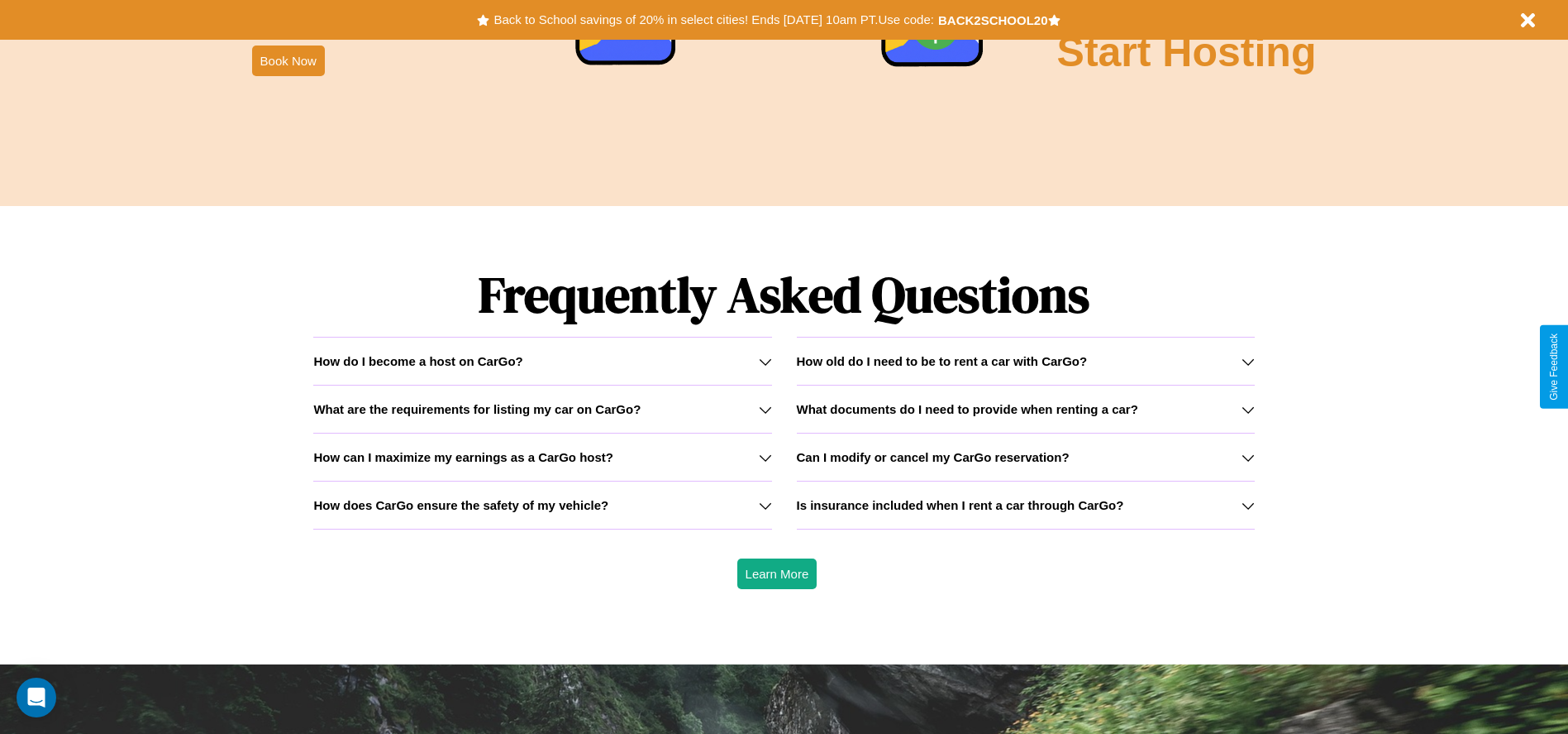
scroll to position [2373, 0]
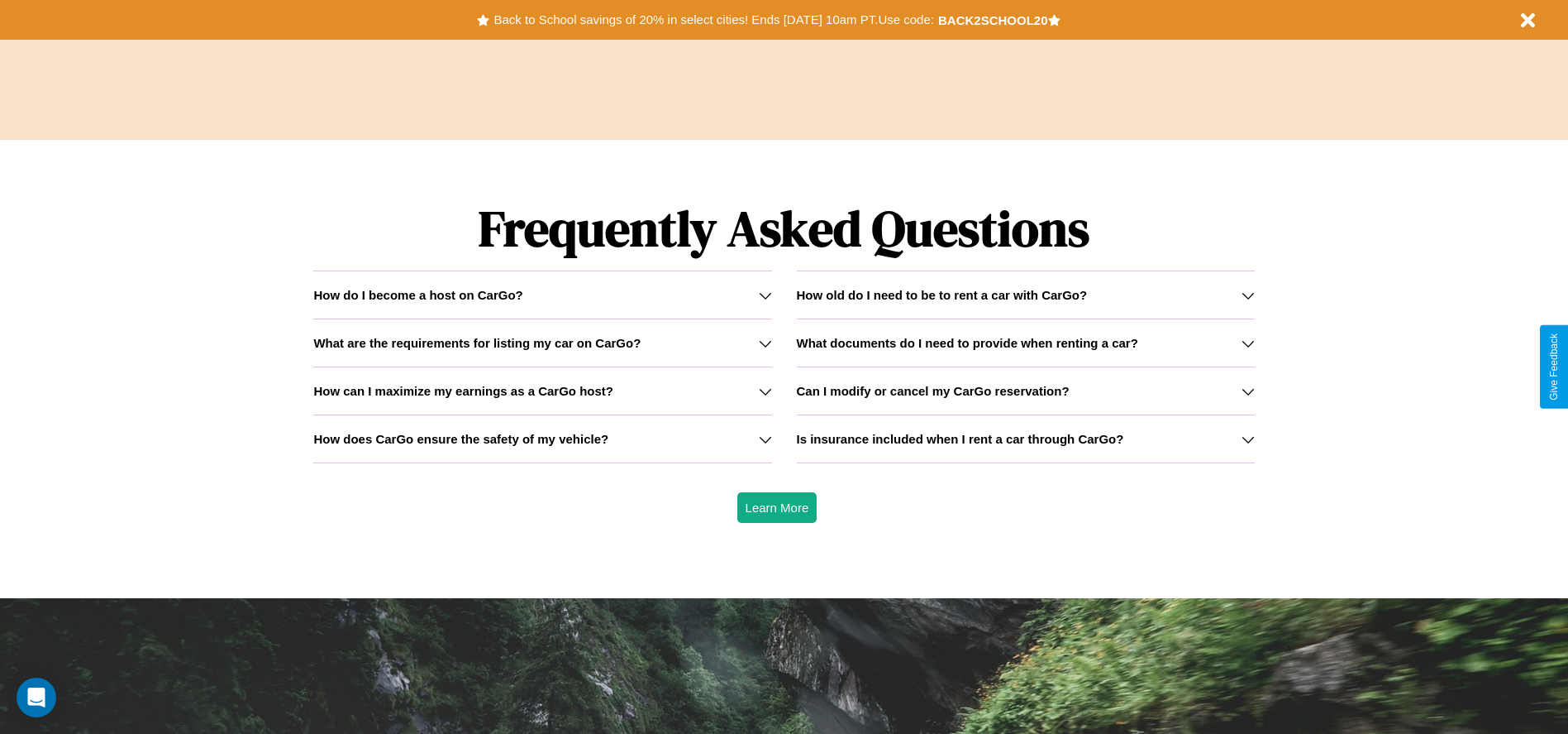
click at [765, 342] on icon at bounding box center [765, 343] width 13 height 13
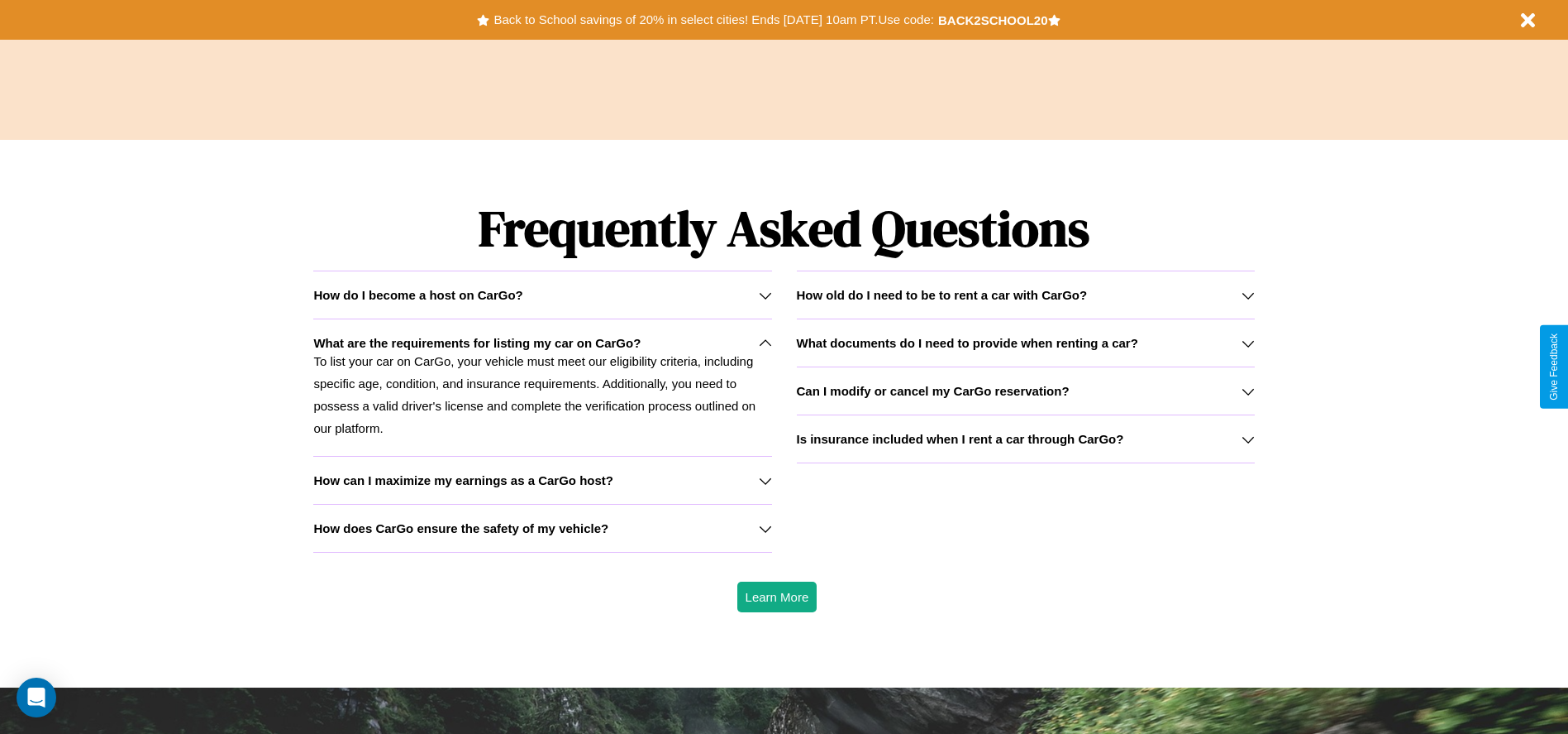
click at [765, 528] on icon at bounding box center [765, 528] width 13 height 13
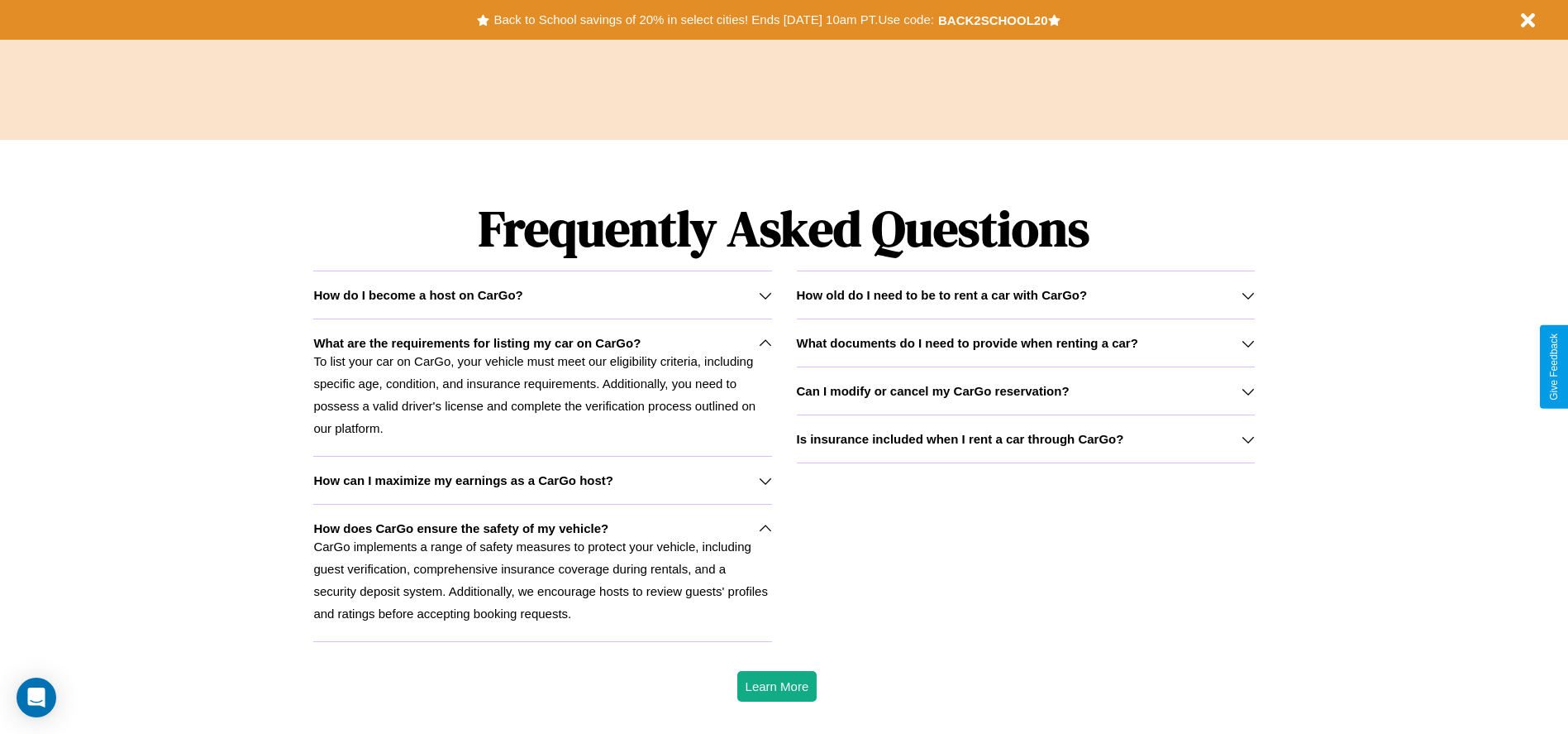
click at [542, 295] on div "How do I become a host on CarGo?" at bounding box center [542, 295] width 458 height 14
click at [542, 479] on h3 "How can I maximize my earnings as a CarGo host?" at bounding box center [463, 479] width 300 height 14
click at [765, 295] on icon at bounding box center [765, 296] width 13 height 13
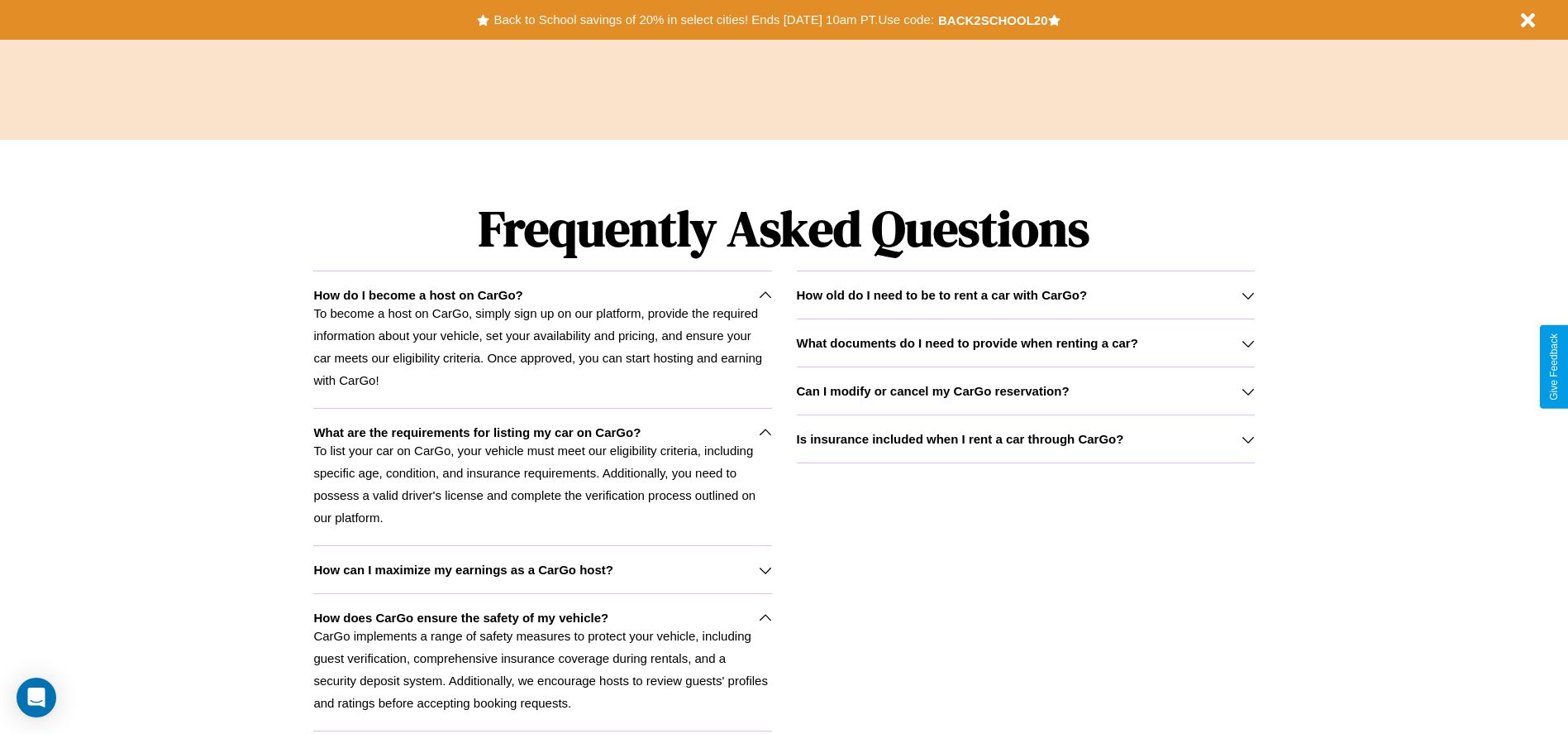
click at [765, 432] on icon at bounding box center [765, 433] width 13 height 13
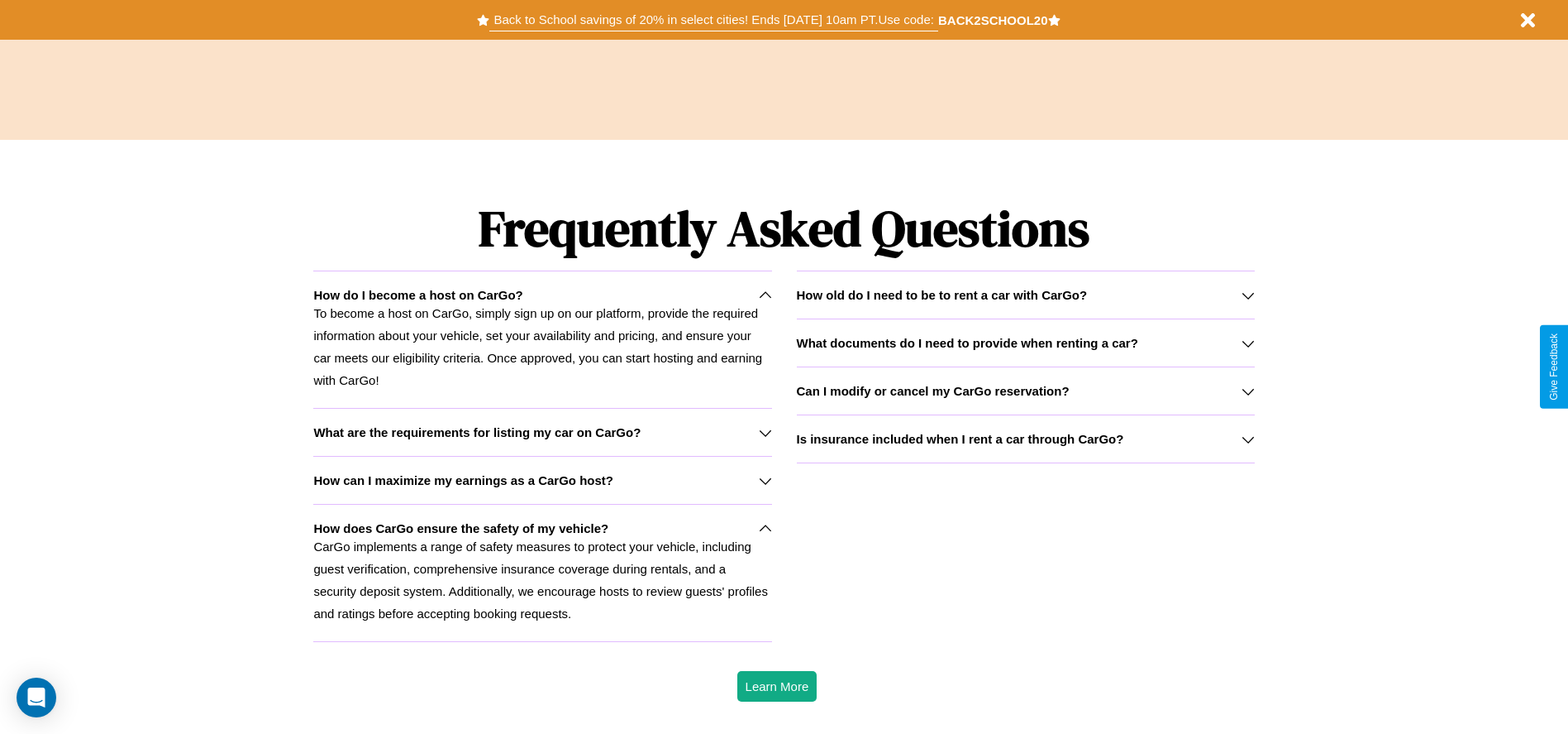
click at [714, 20] on button "Back to School savings of 20% in select cities! Ends [DATE] 10am PT. Use code:" at bounding box center [714, 20] width 448 height 23
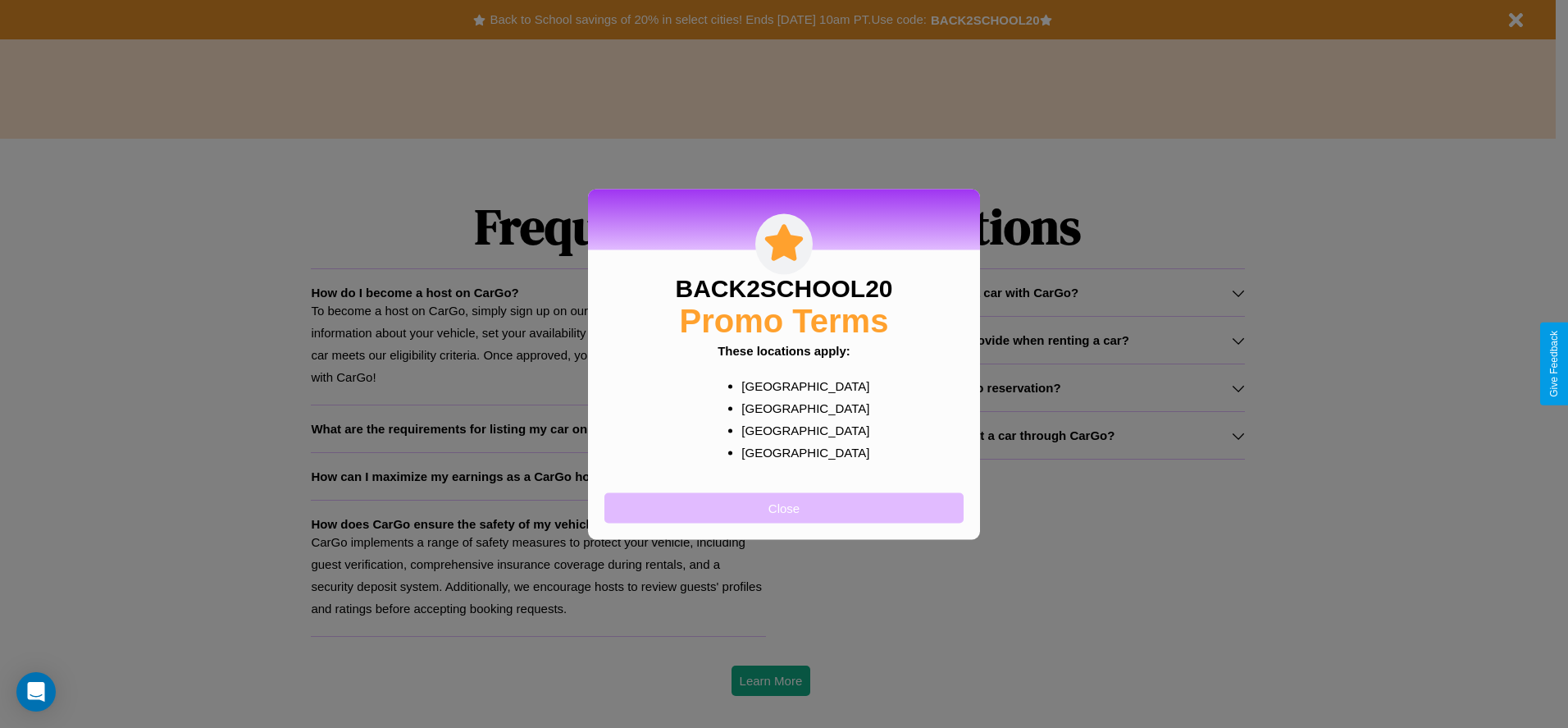
click at [784, 507] on button "Close" at bounding box center [784, 508] width 359 height 30
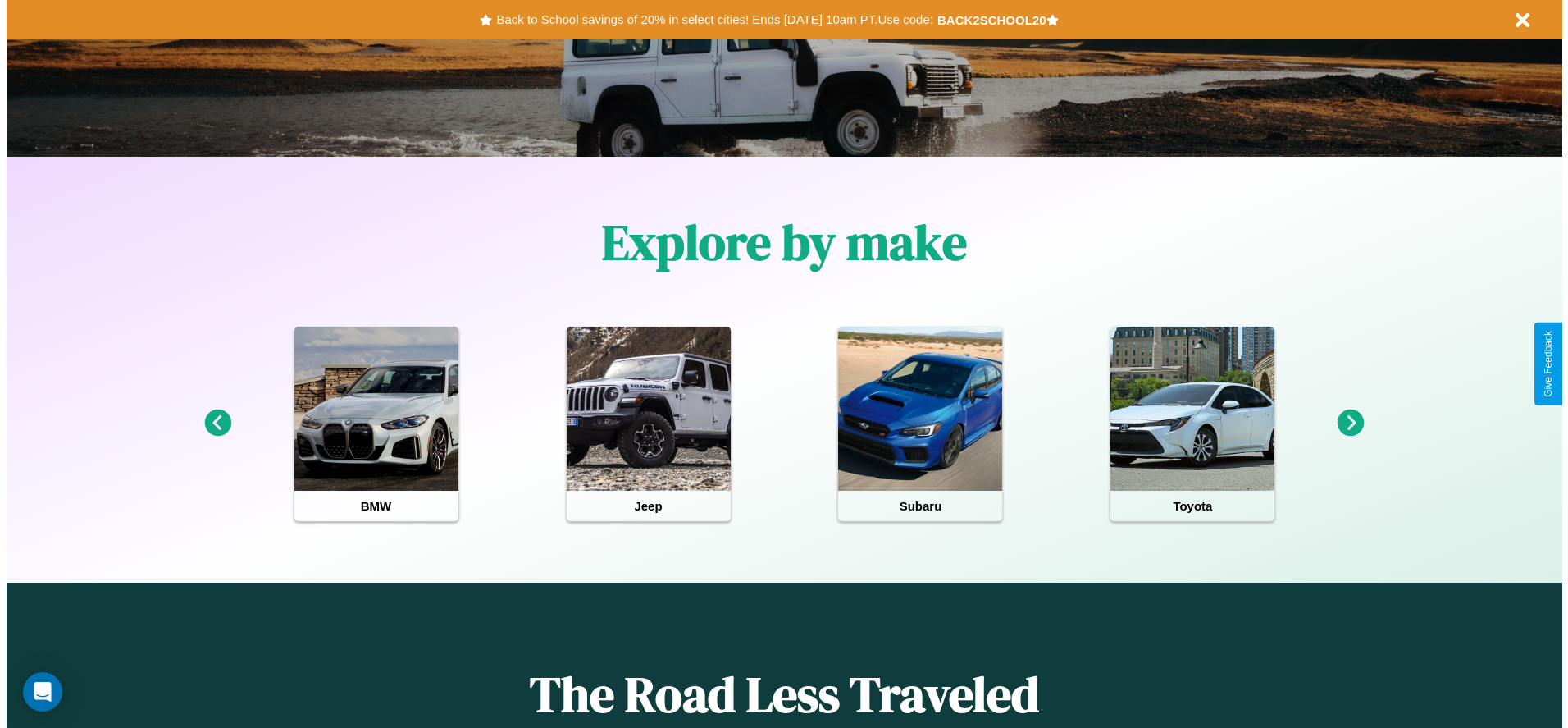
scroll to position [0, 0]
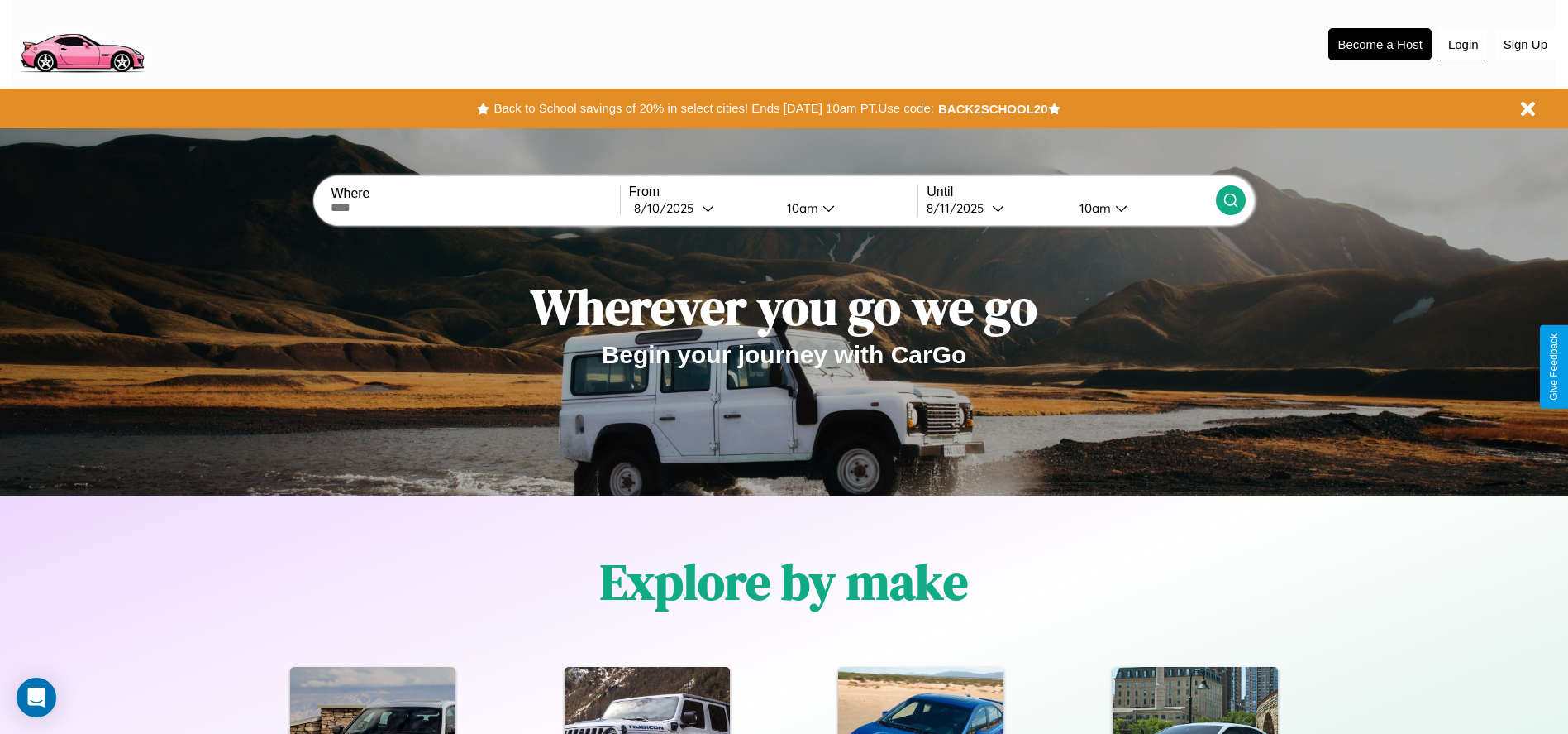
click at [1463, 44] on button "Login" at bounding box center [1462, 44] width 47 height 31
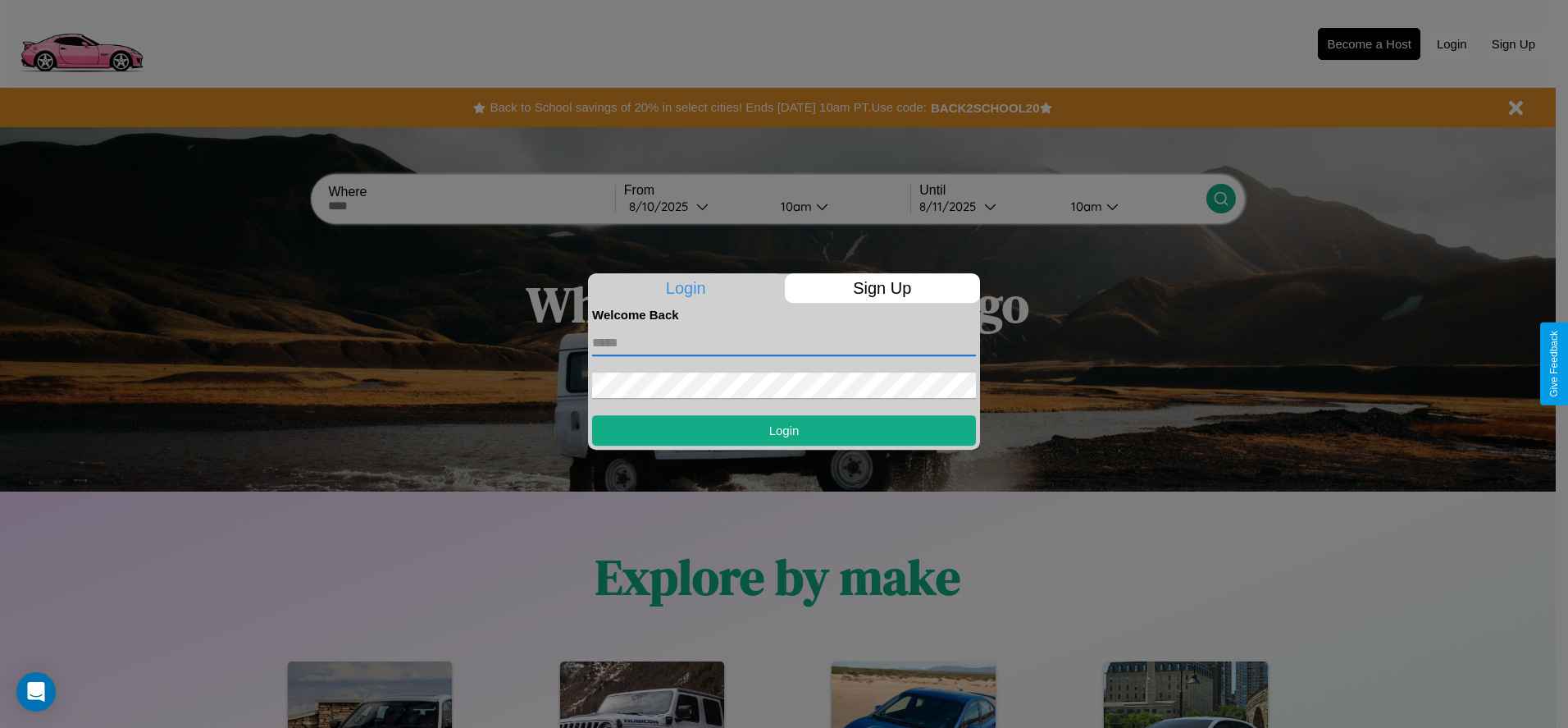
click at [784, 342] on input "text" at bounding box center [784, 343] width 384 height 26
type input "**********"
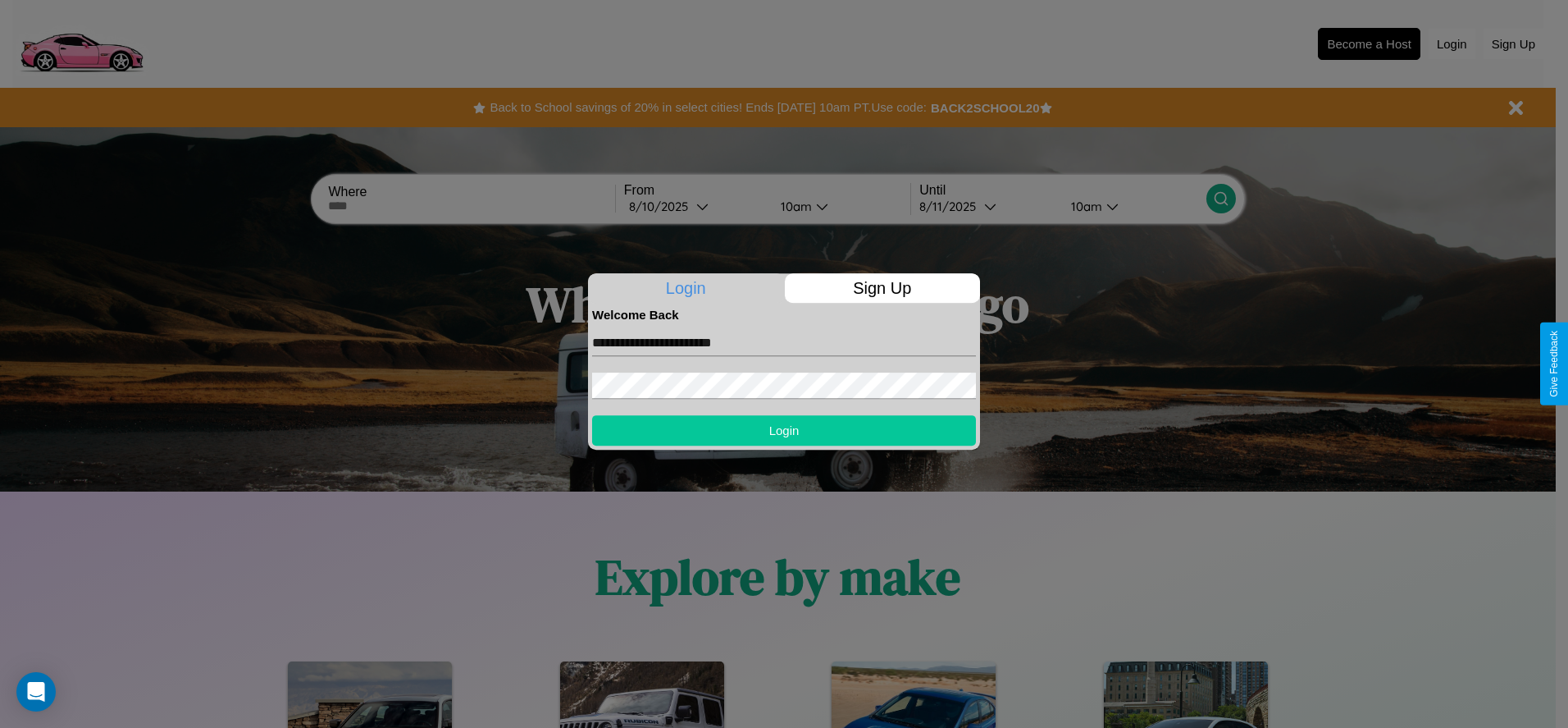
click at [784, 430] on button "Login" at bounding box center [784, 430] width 384 height 30
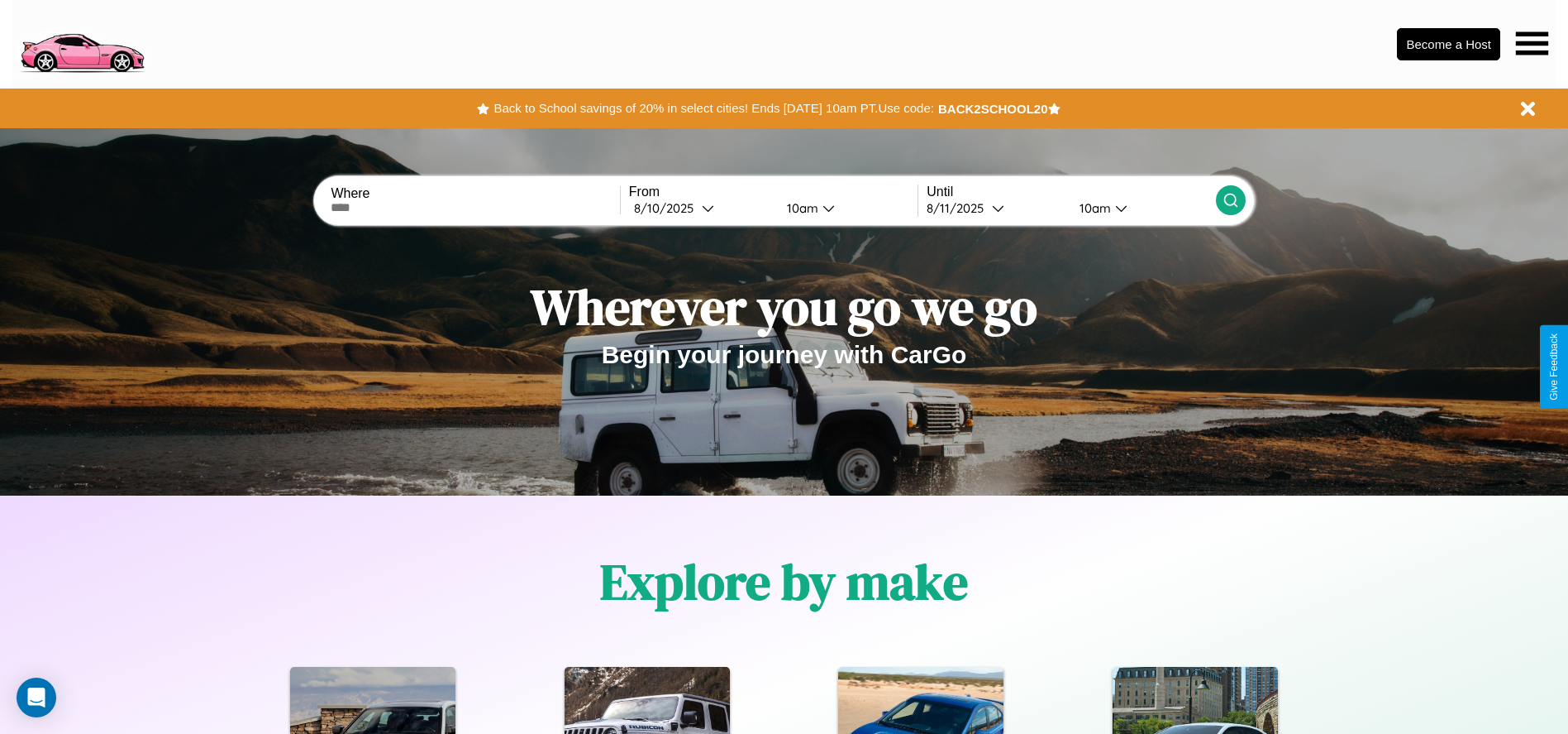
click at [1532, 43] on icon at bounding box center [1532, 43] width 32 height 23
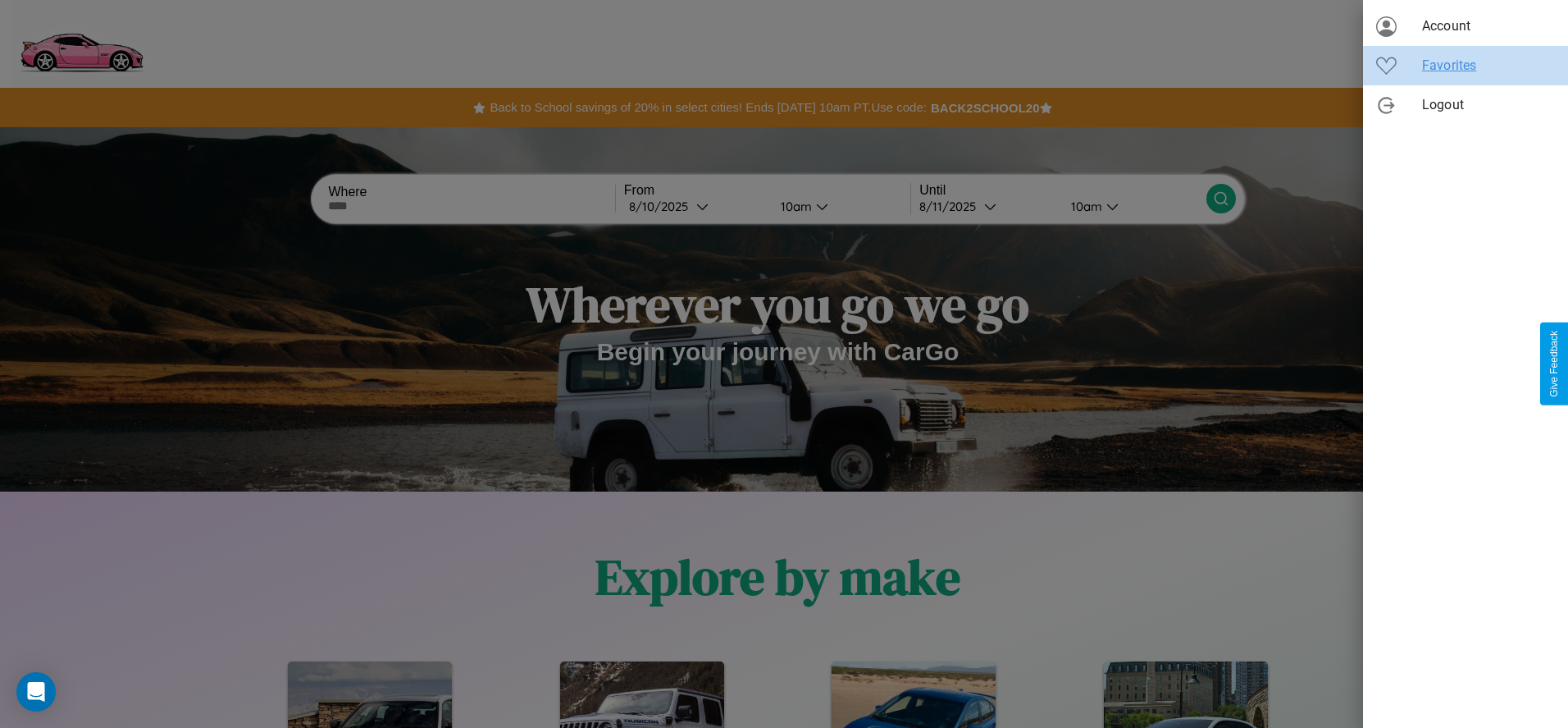
click at [1465, 65] on span "Favorites" at bounding box center [1488, 65] width 133 height 20
